Goal: Obtain resource: Download file/media

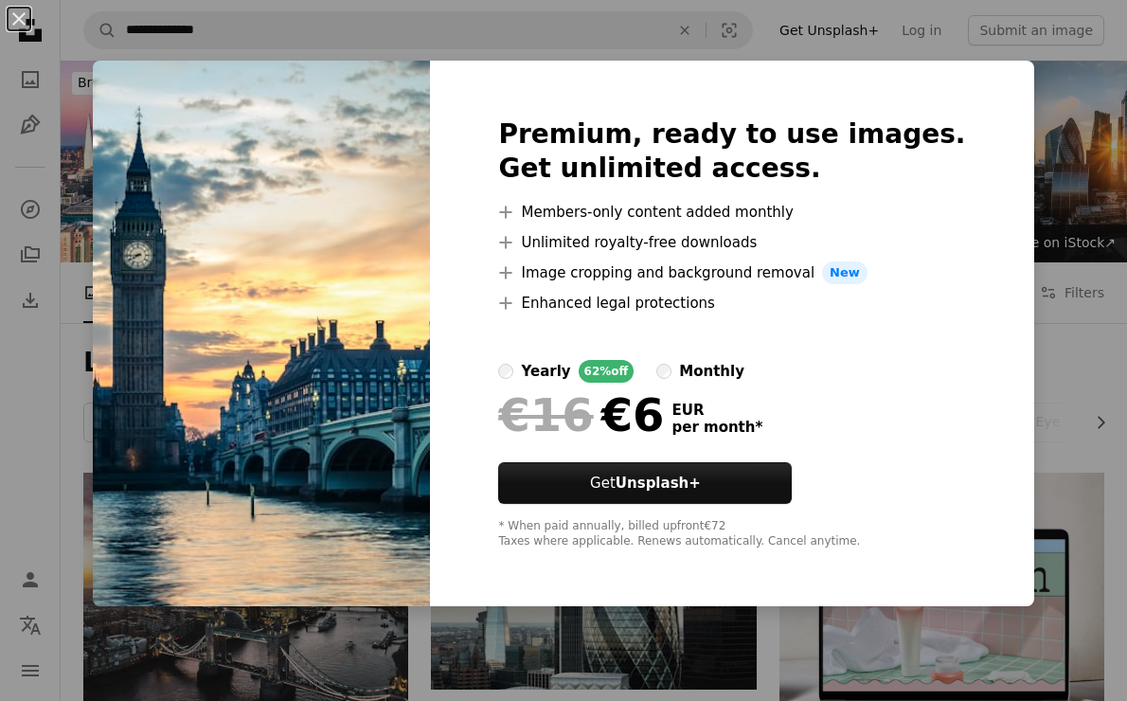
scroll to position [341, 0]
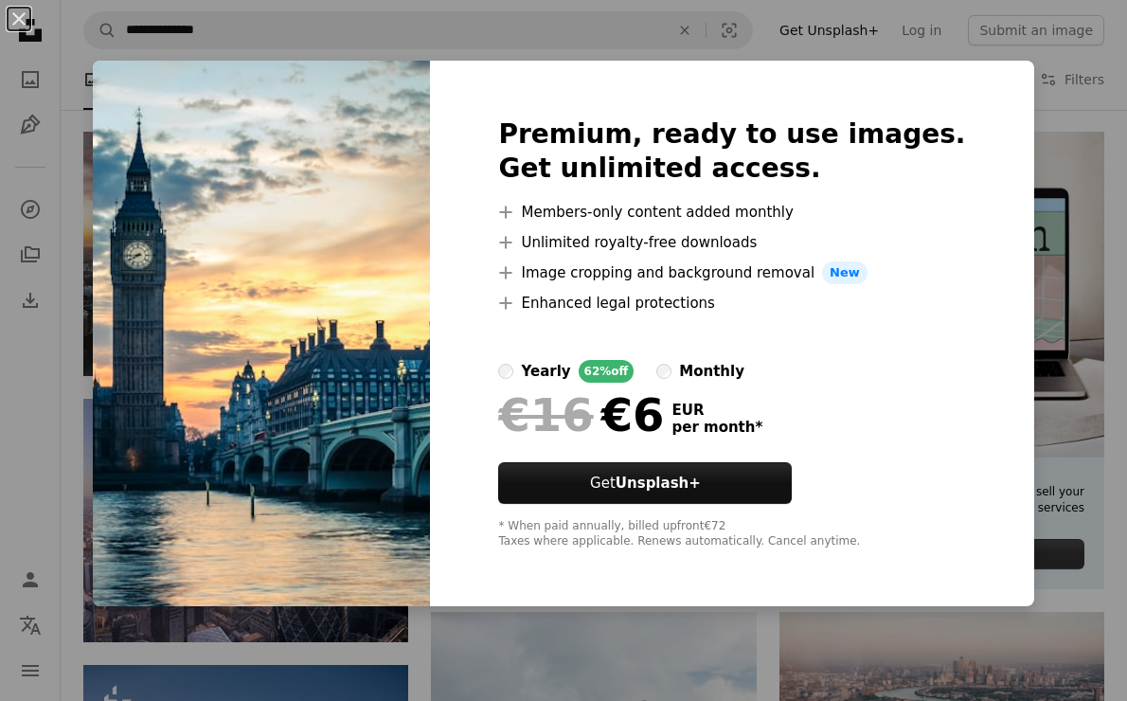
click at [634, 617] on div "An X shape Premium, ready to use images. Get unlimited access. A plus sign Memb…" at bounding box center [563, 350] width 1127 height 701
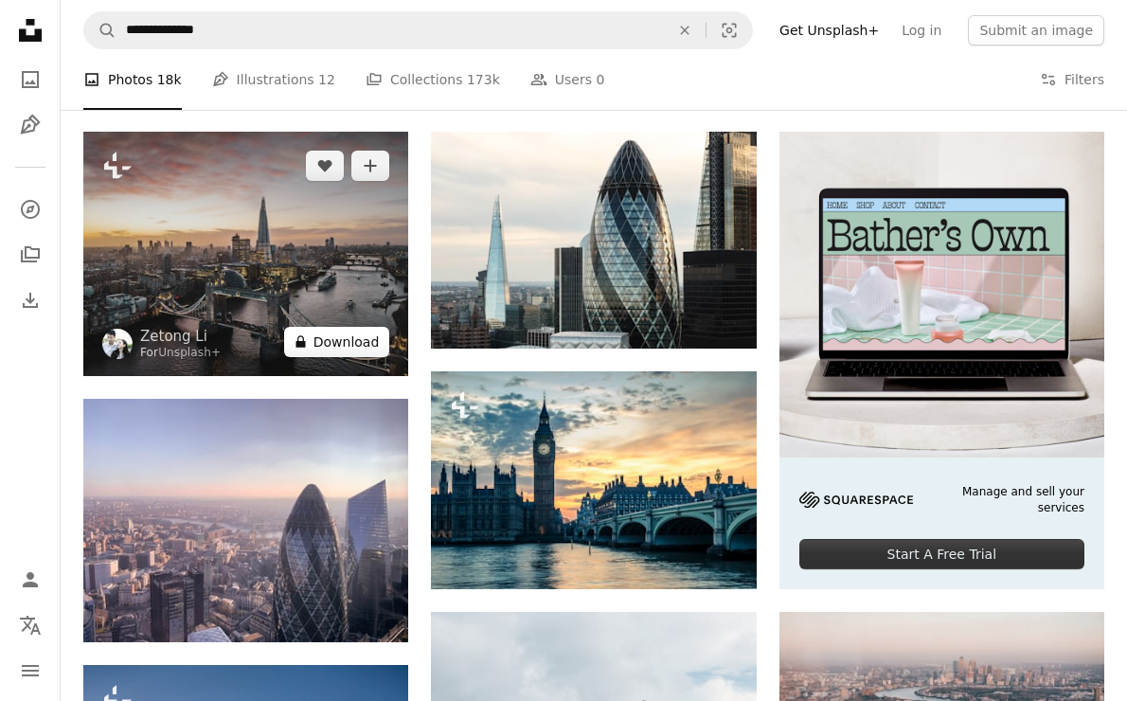
click at [336, 350] on button "A lock Download" at bounding box center [337, 342] width 106 height 30
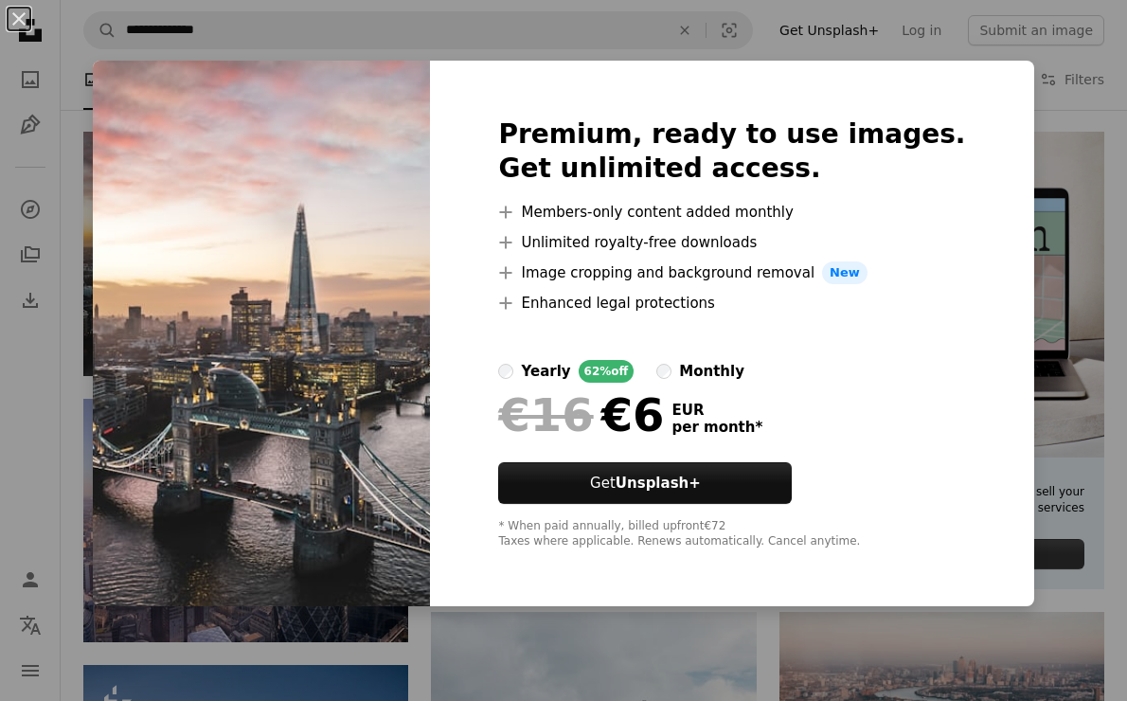
click at [419, 454] on img at bounding box center [261, 334] width 337 height 546
click at [1003, 126] on div "An X shape Premium, ready to use images. Get unlimited access. A plus sign Memb…" at bounding box center [563, 350] width 1127 height 701
